Goal: Navigation & Orientation: Find specific page/section

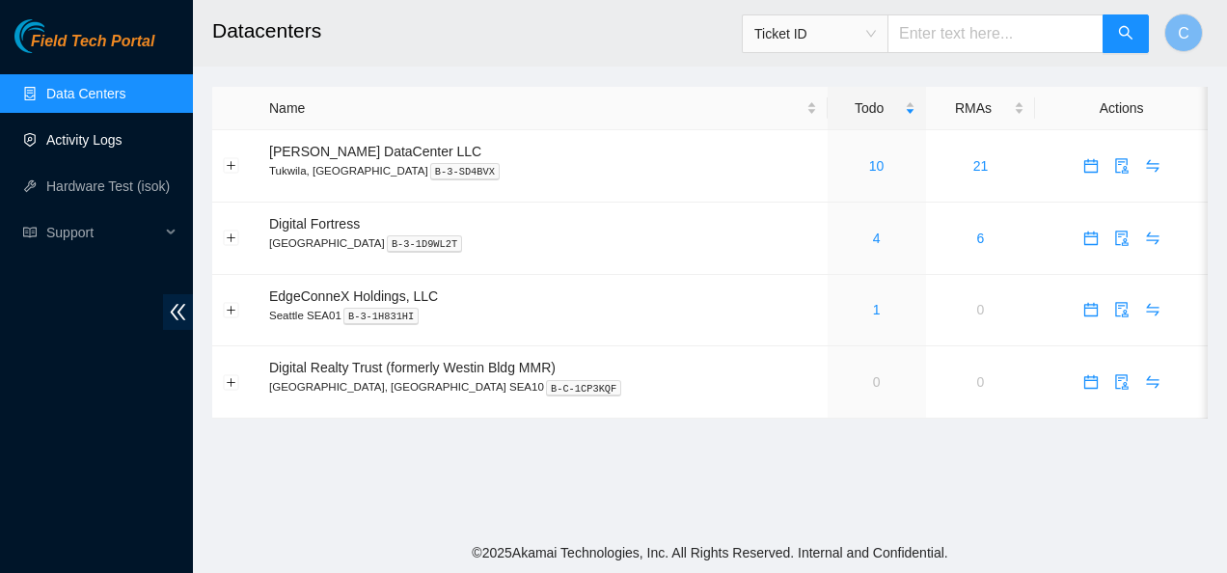
click at [106, 135] on link "Activity Logs" at bounding box center [84, 139] width 76 height 15
